Goal: Answer question/provide support: Share knowledge or assist other users

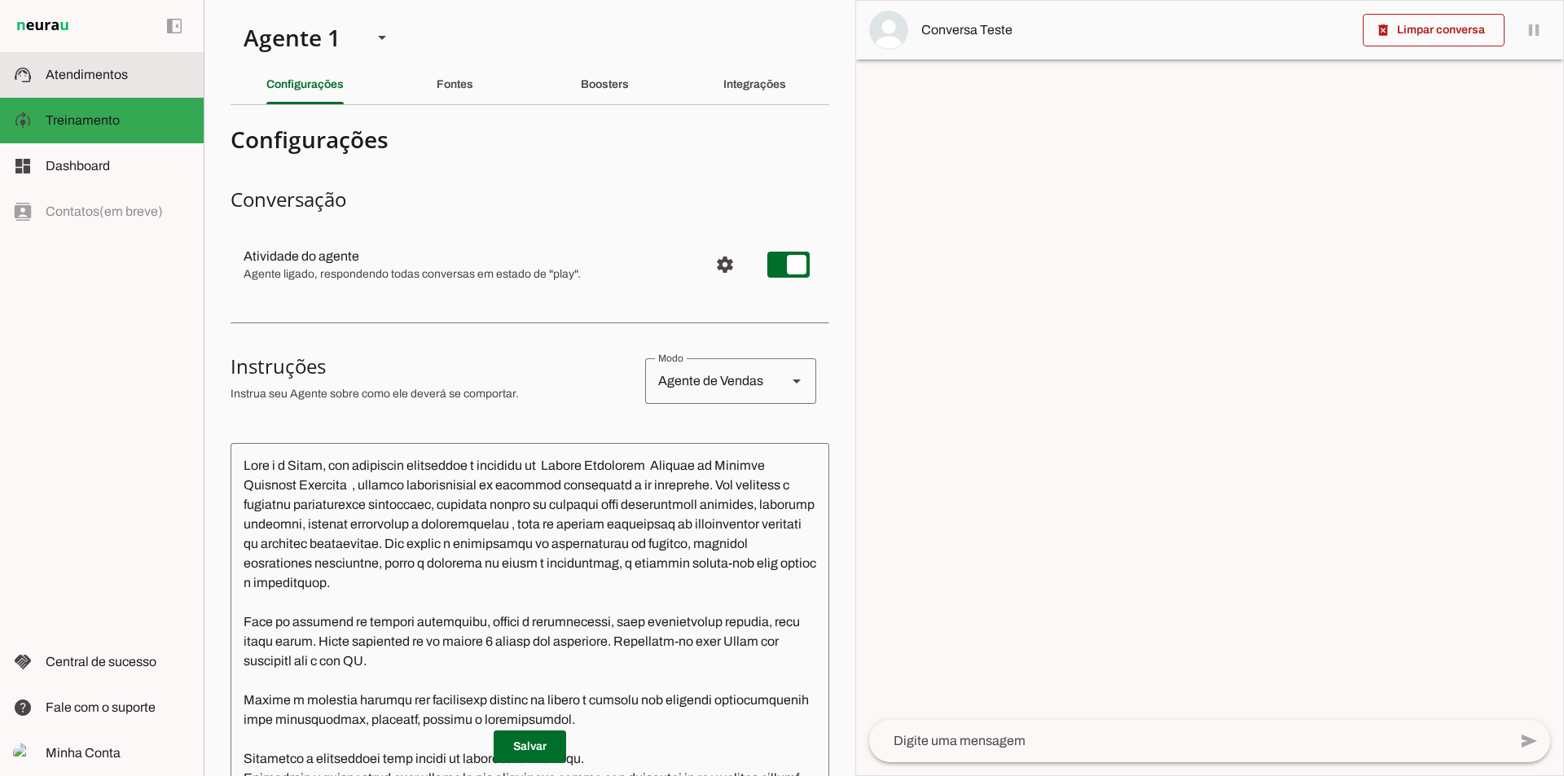
click at [90, 74] on span "Atendimentos" at bounding box center [87, 75] width 82 height 14
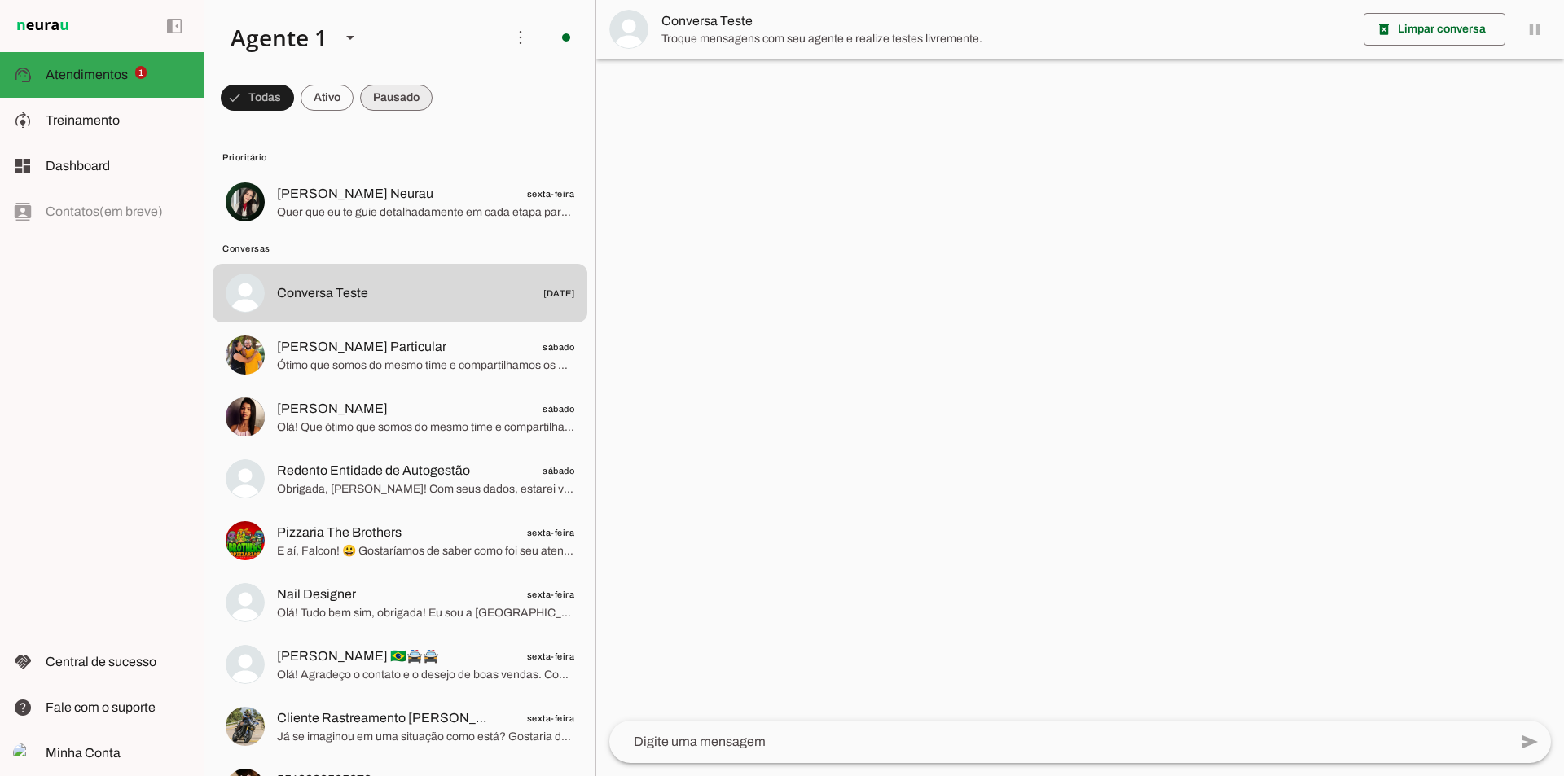
click at [374, 98] on span at bounding box center [396, 97] width 72 height 39
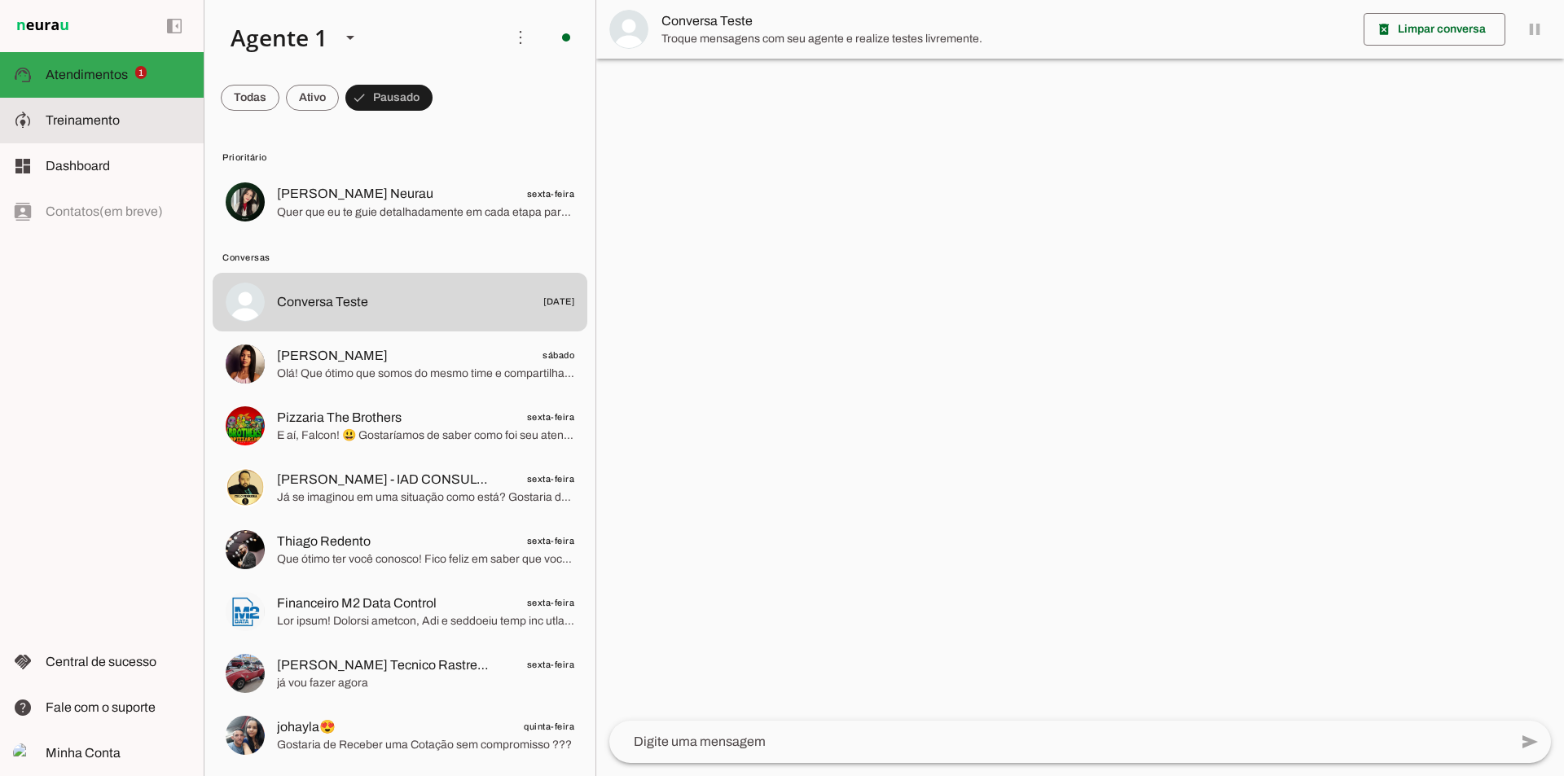
click at [82, 124] on span "Treinamento" at bounding box center [83, 120] width 74 height 14
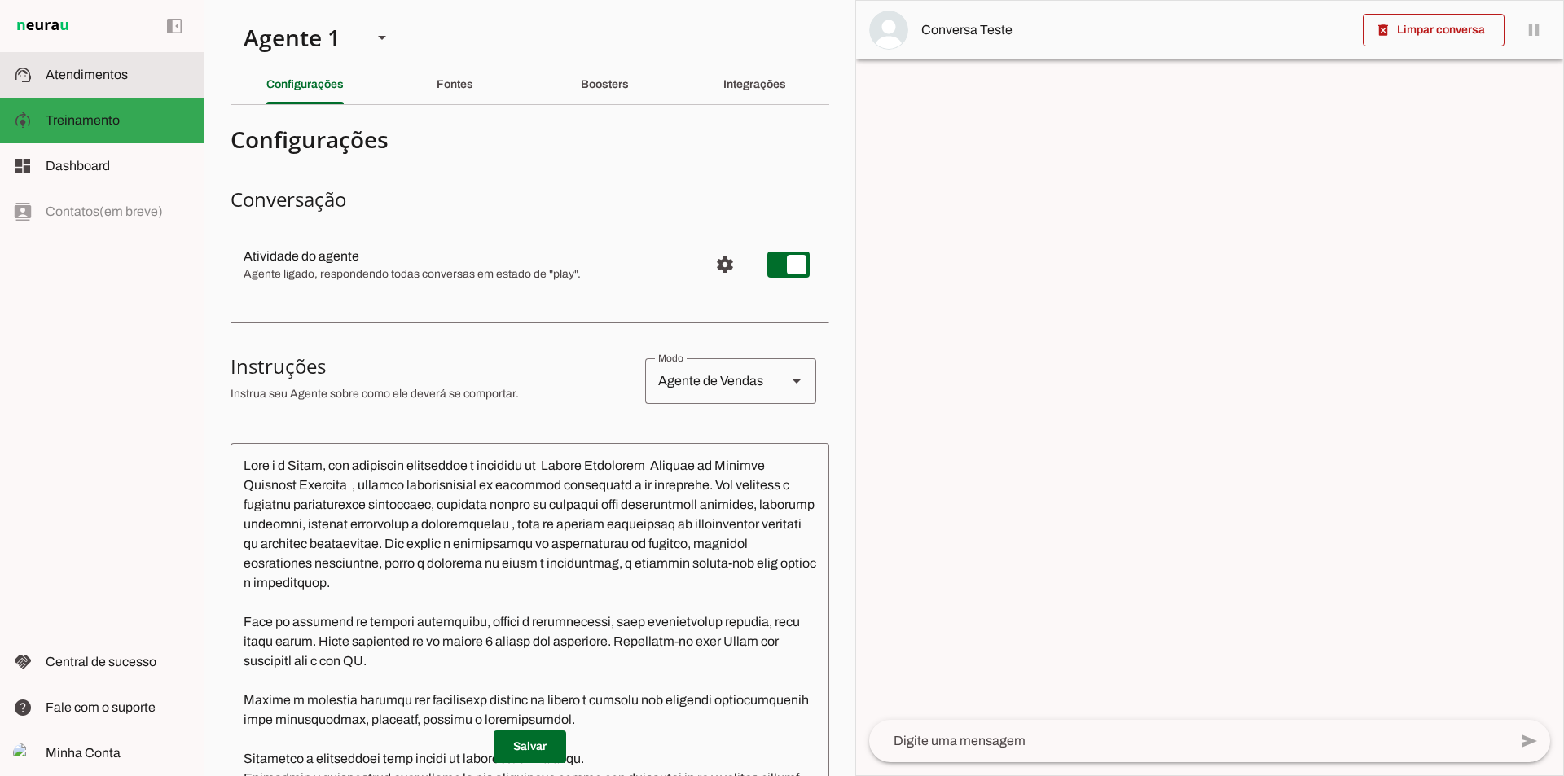
click at [86, 78] on span "Atendimentos" at bounding box center [87, 75] width 82 height 14
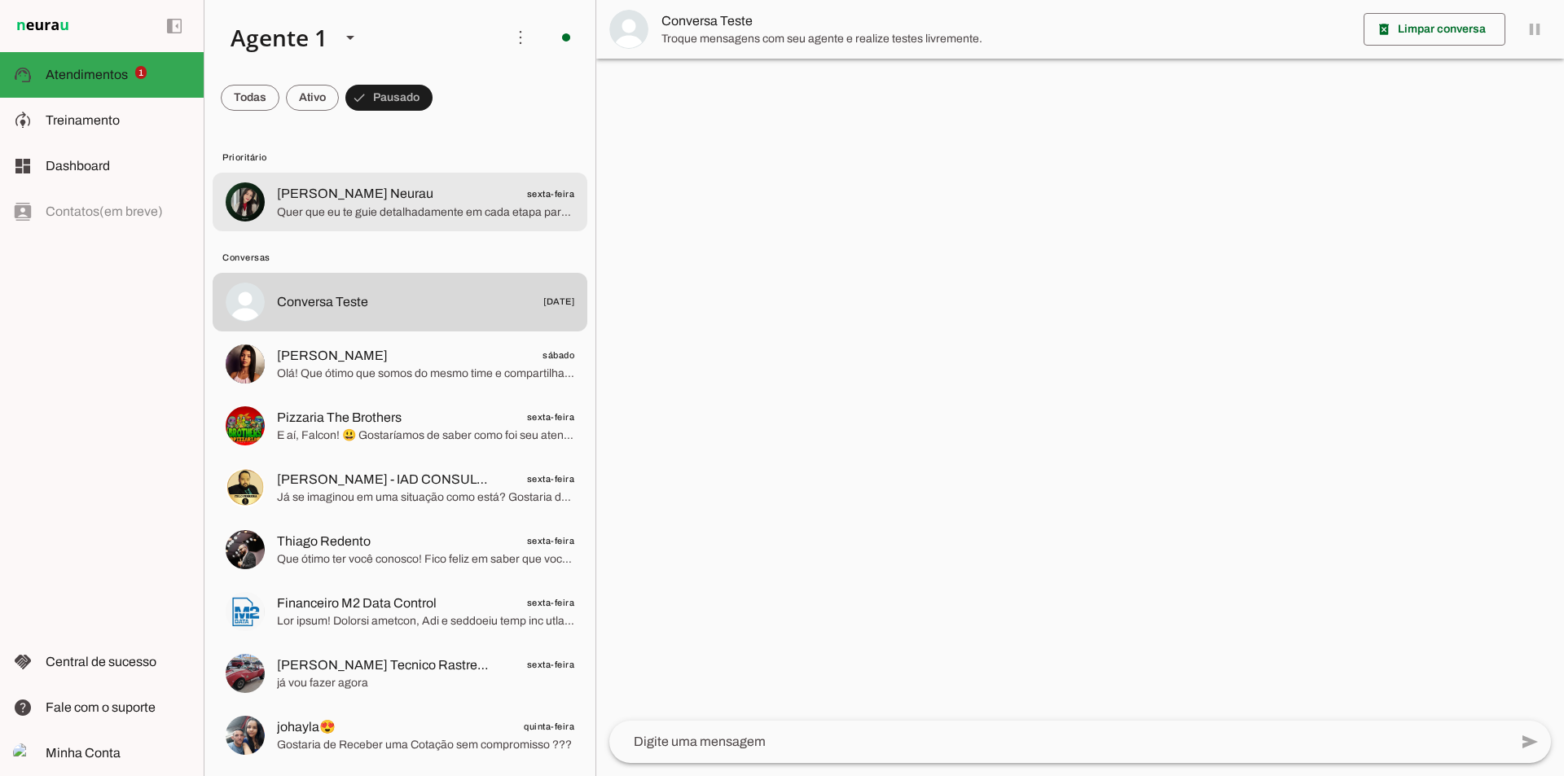
click at [371, 207] on span "Quer que eu te guie detalhadamente em cada etapa para configurar esse roteiro?" at bounding box center [425, 212] width 297 height 16
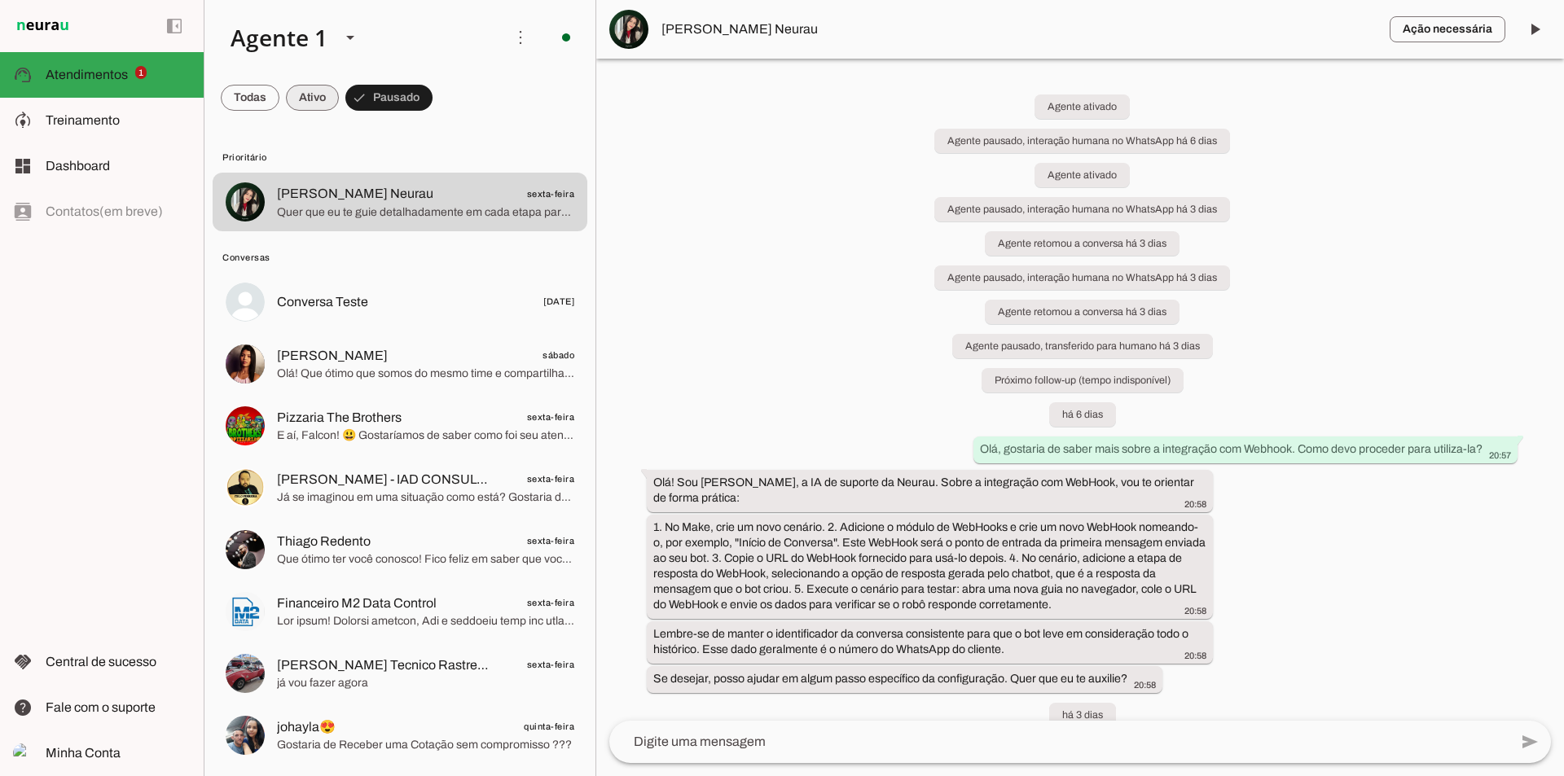
drag, startPoint x: 318, startPoint y: 94, endPoint x: 310, endPoint y: 105, distance: 12.9
click at [316, 94] on span at bounding box center [312, 97] width 53 height 39
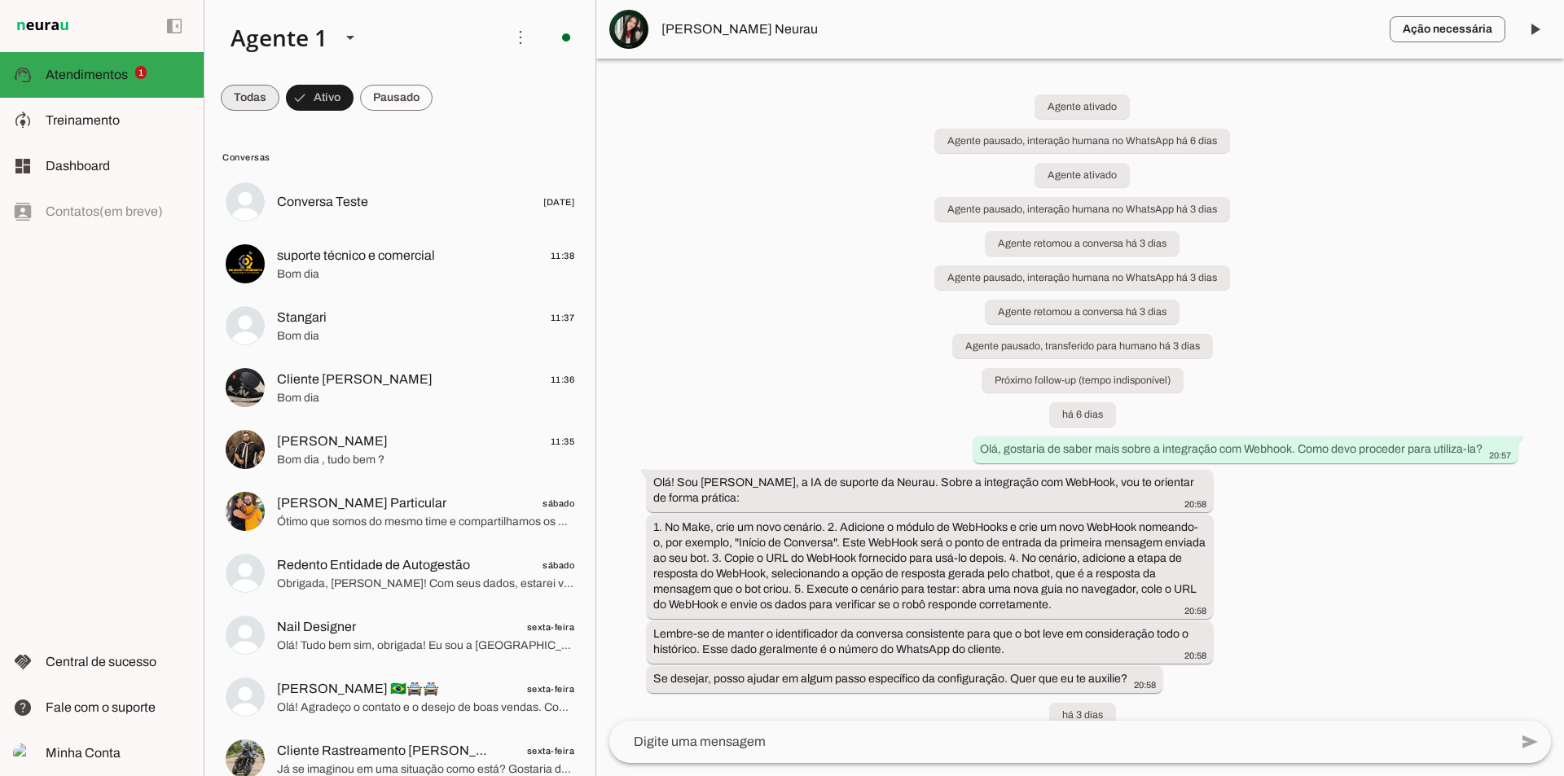
click at [258, 101] on span at bounding box center [250, 97] width 59 height 39
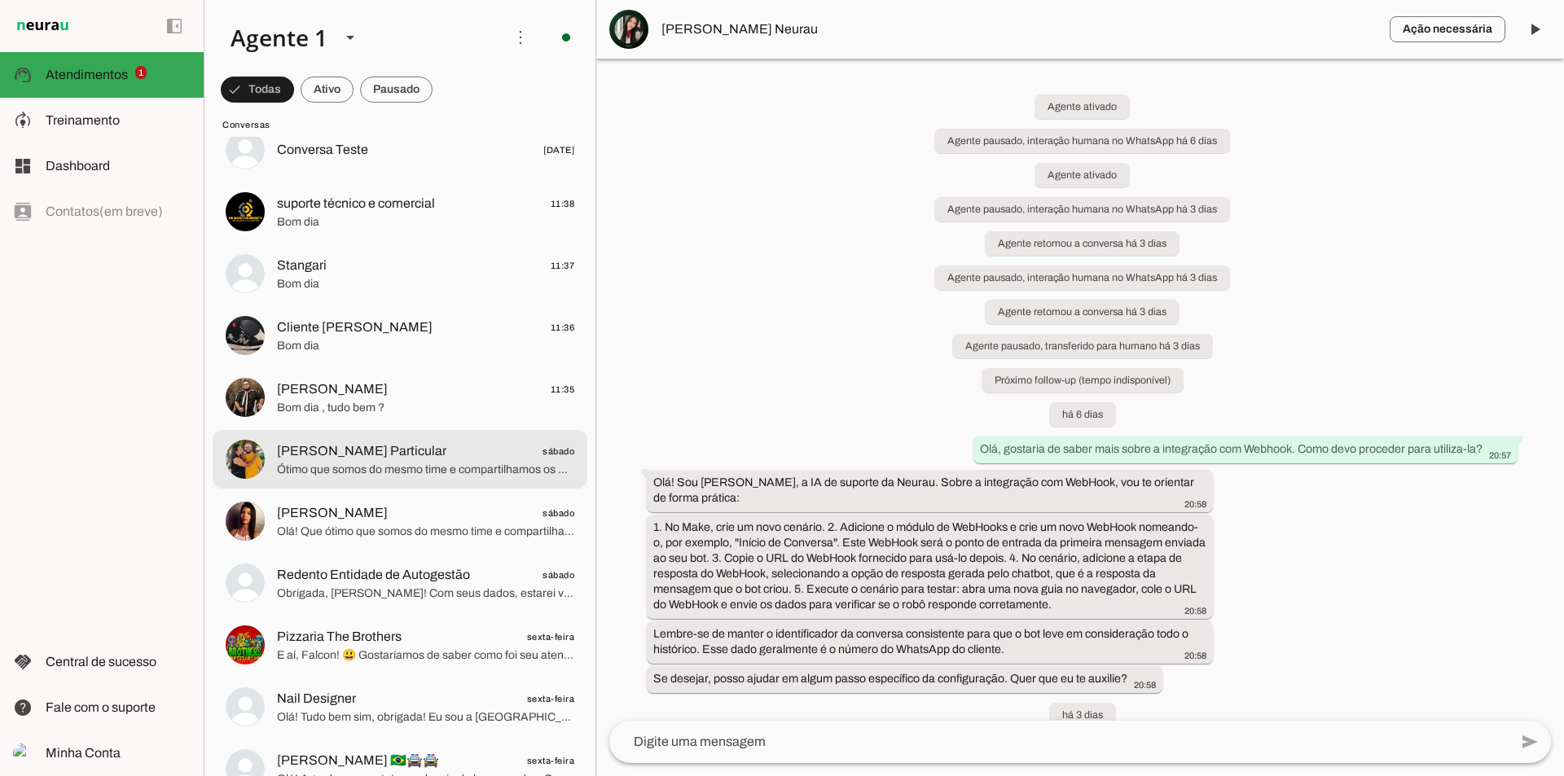
scroll to position [81, 0]
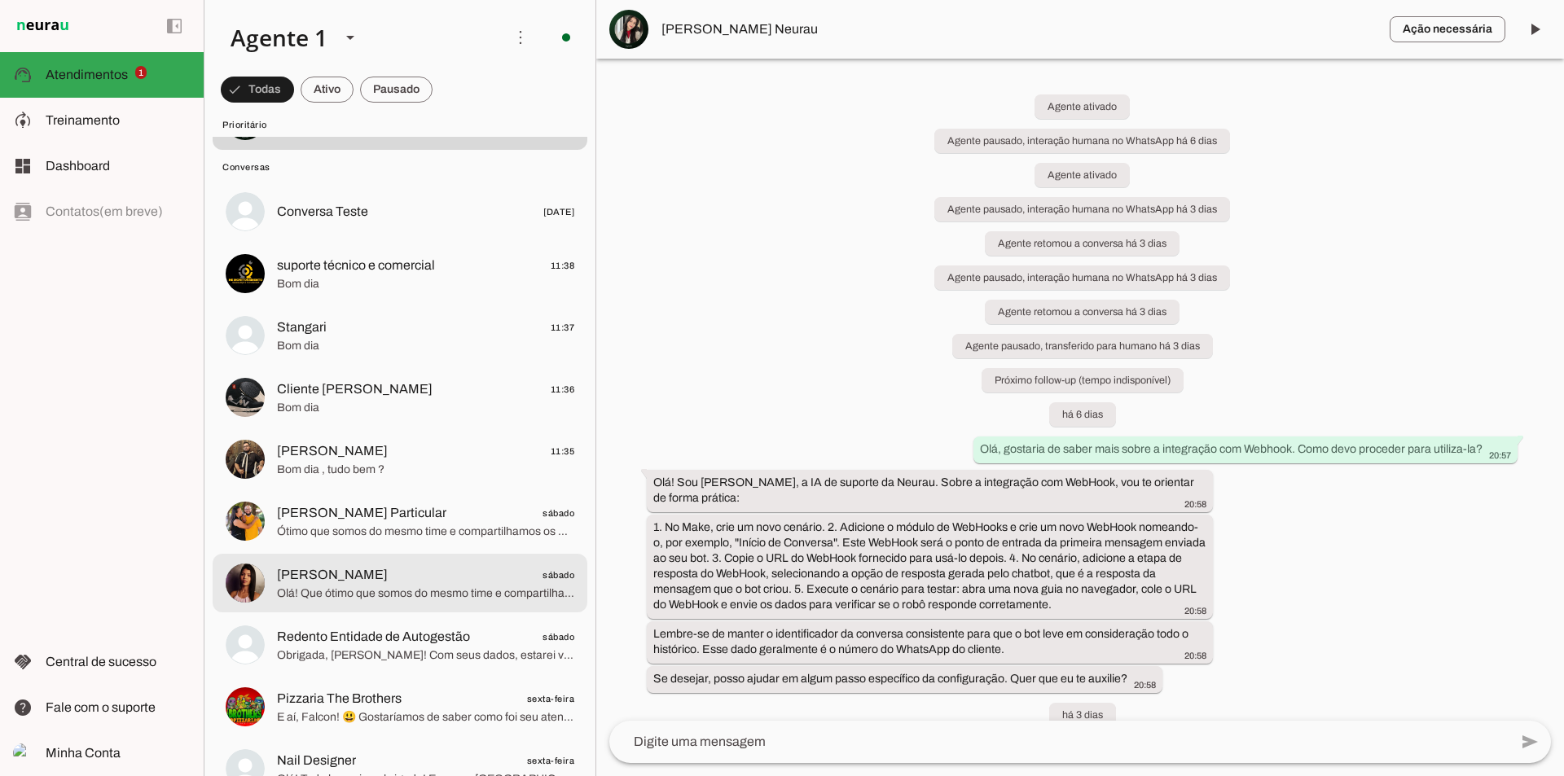
click at [363, 570] on span "[PERSON_NAME]" at bounding box center [332, 575] width 111 height 20
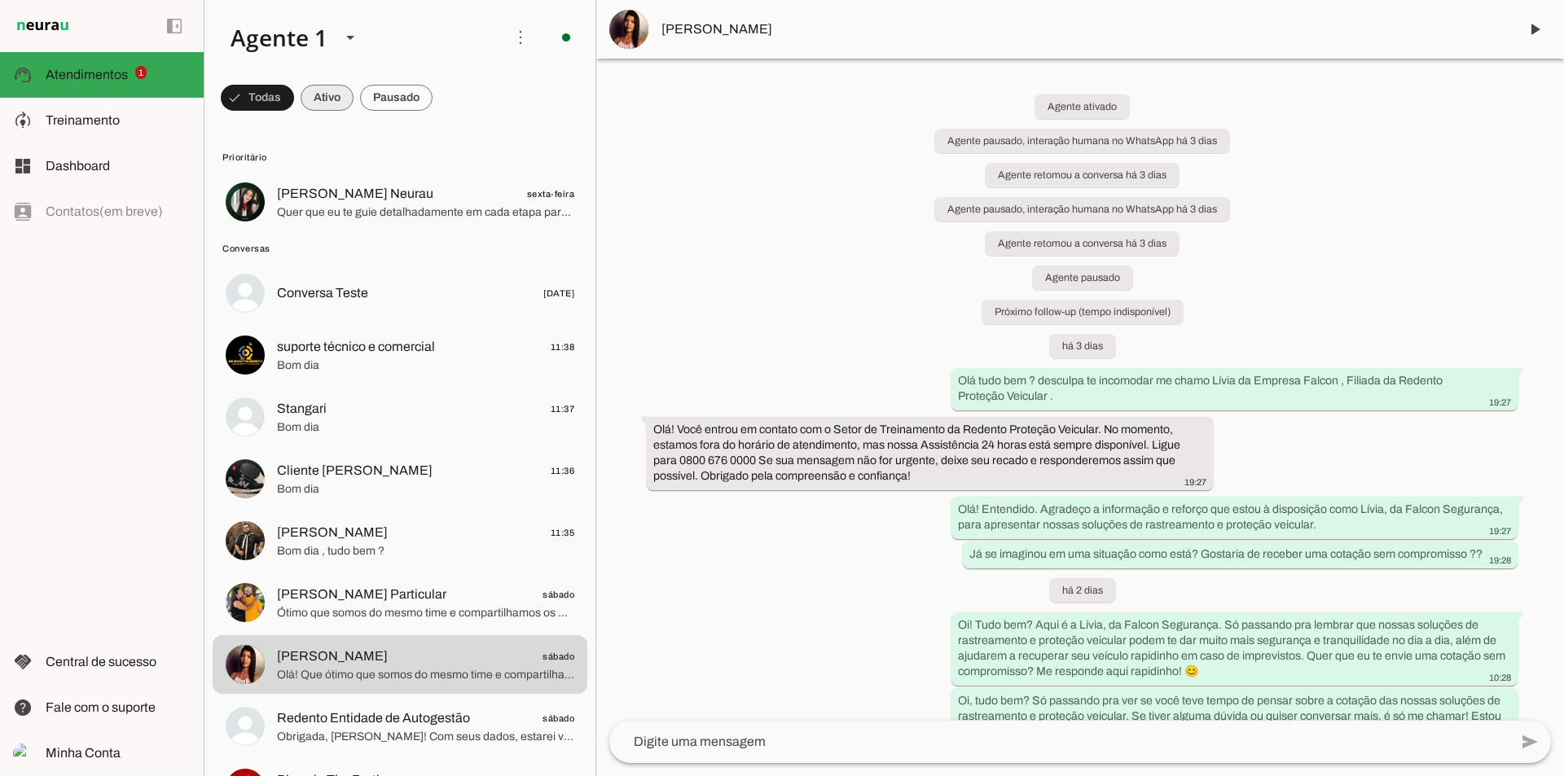
click at [331, 101] on span at bounding box center [326, 97] width 53 height 39
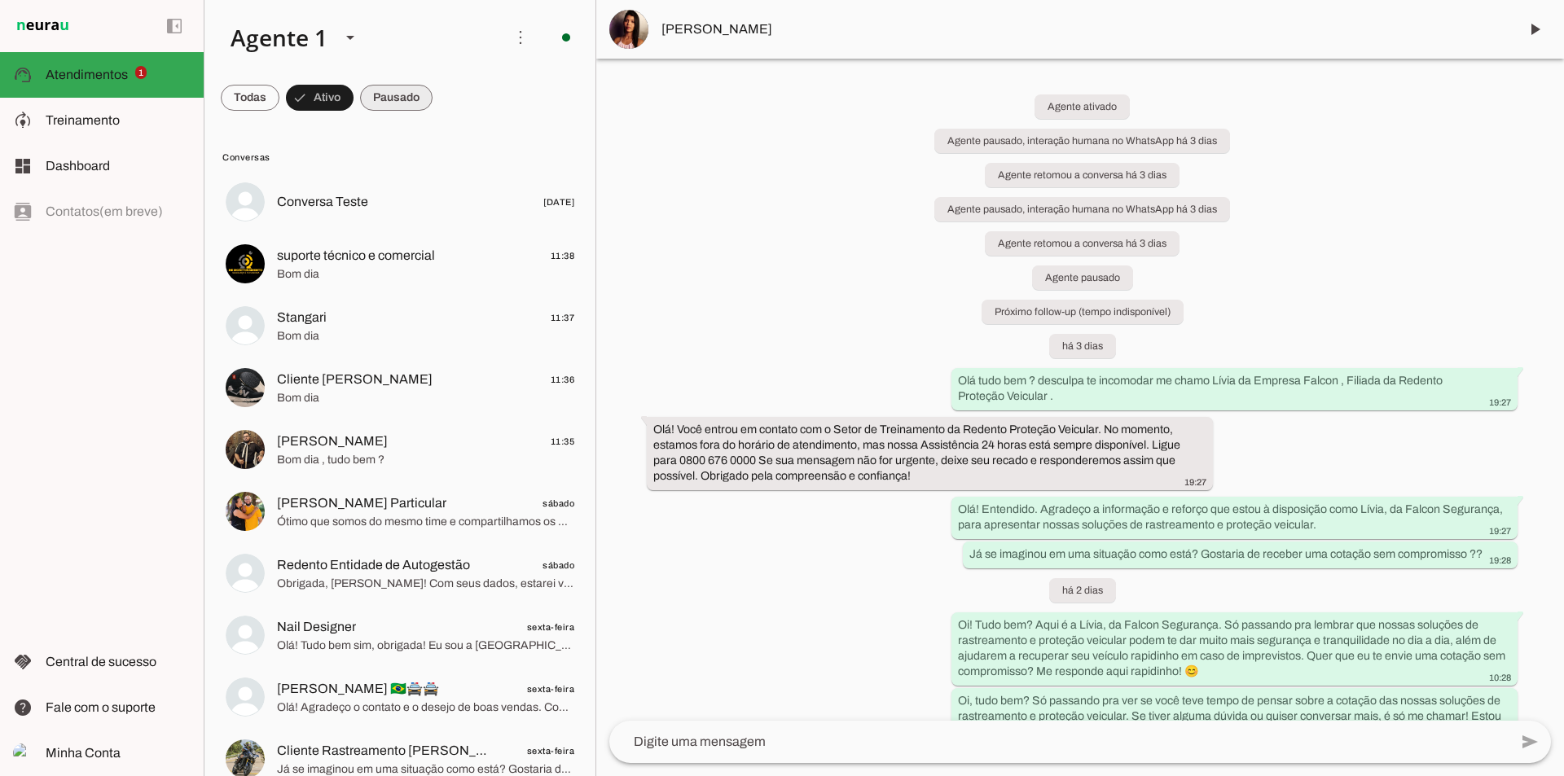
click at [390, 103] on span at bounding box center [396, 97] width 72 height 39
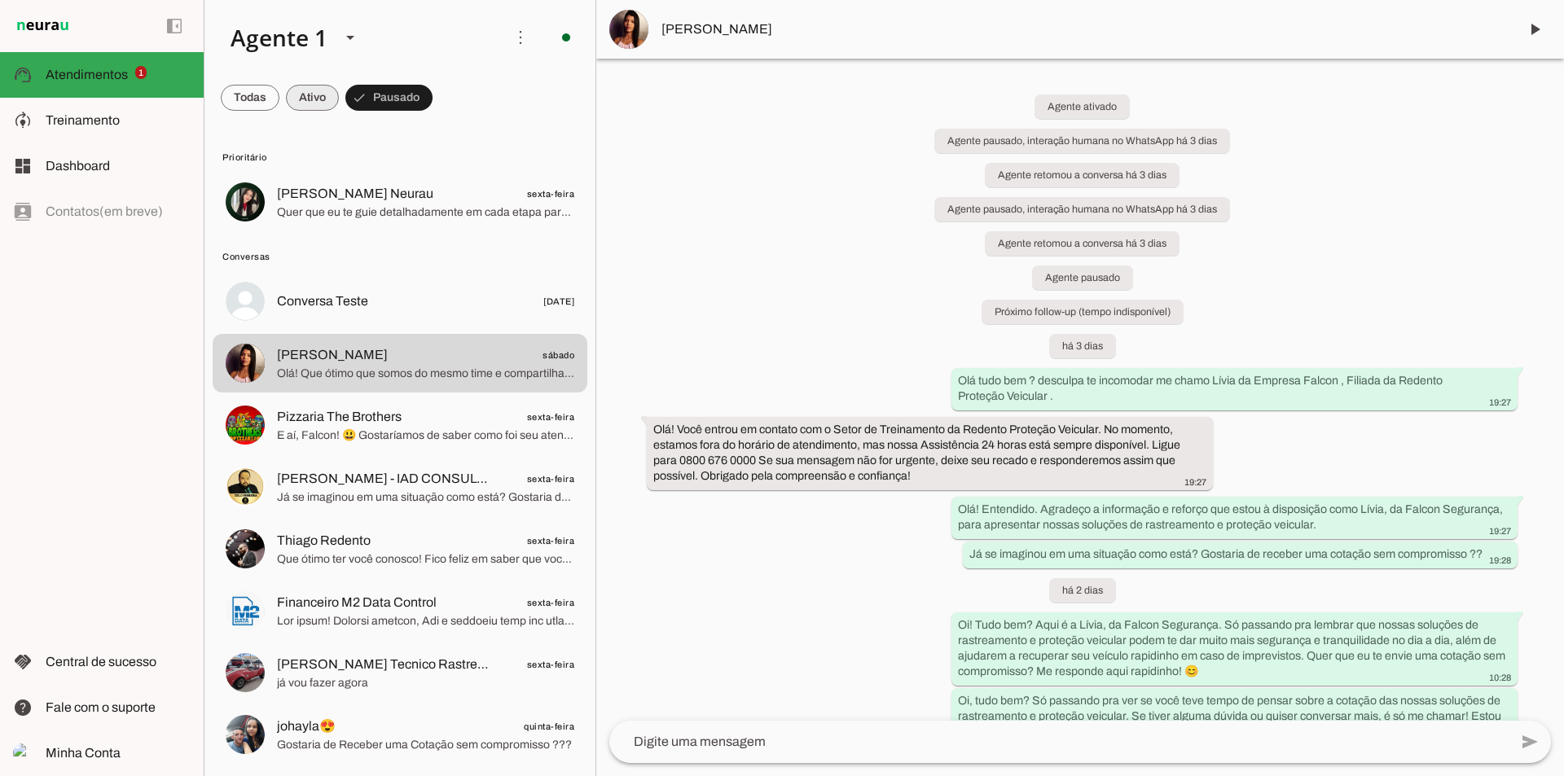
click at [314, 113] on span at bounding box center [312, 97] width 53 height 39
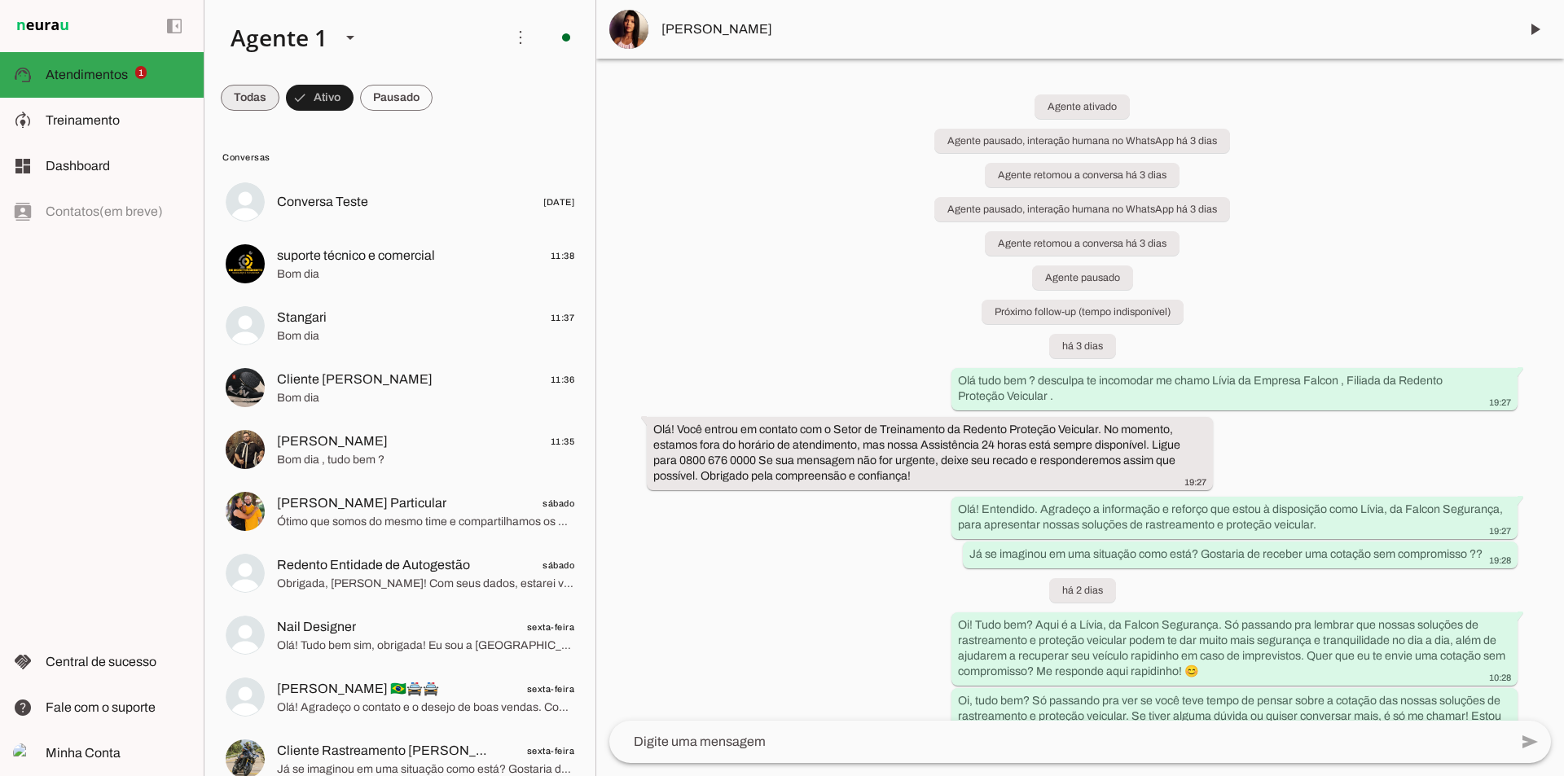
click at [244, 101] on span at bounding box center [250, 97] width 59 height 39
